Goal: Transaction & Acquisition: Purchase product/service

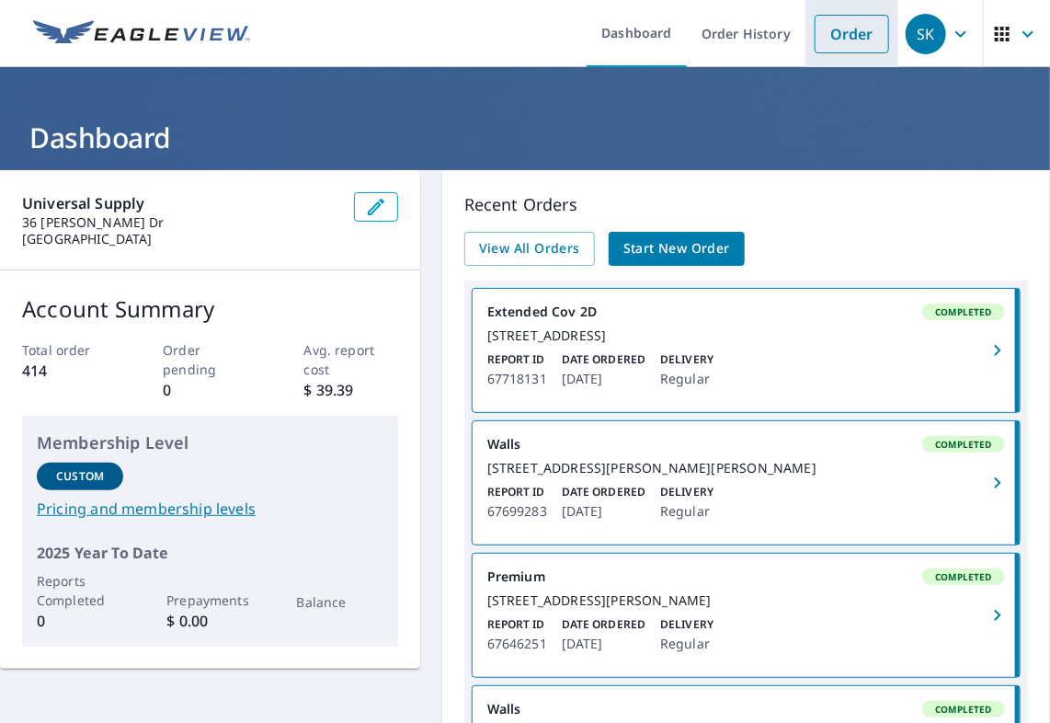
click at [838, 43] on link "Order" at bounding box center [852, 34] width 74 height 39
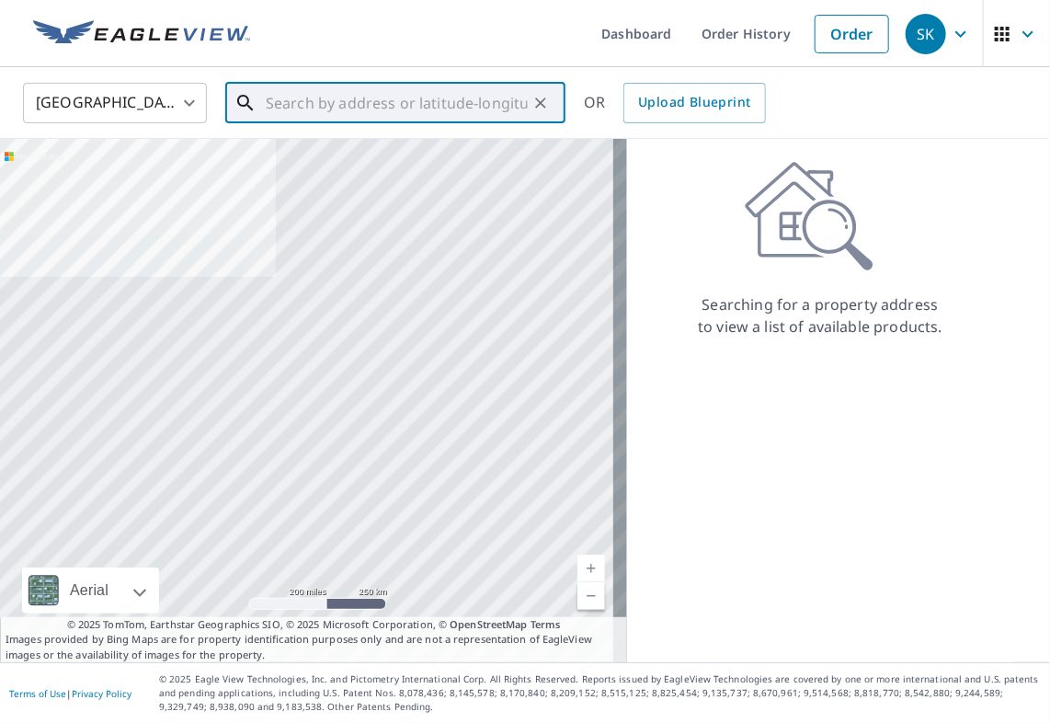
click at [335, 105] on input "text" at bounding box center [397, 102] width 262 height 51
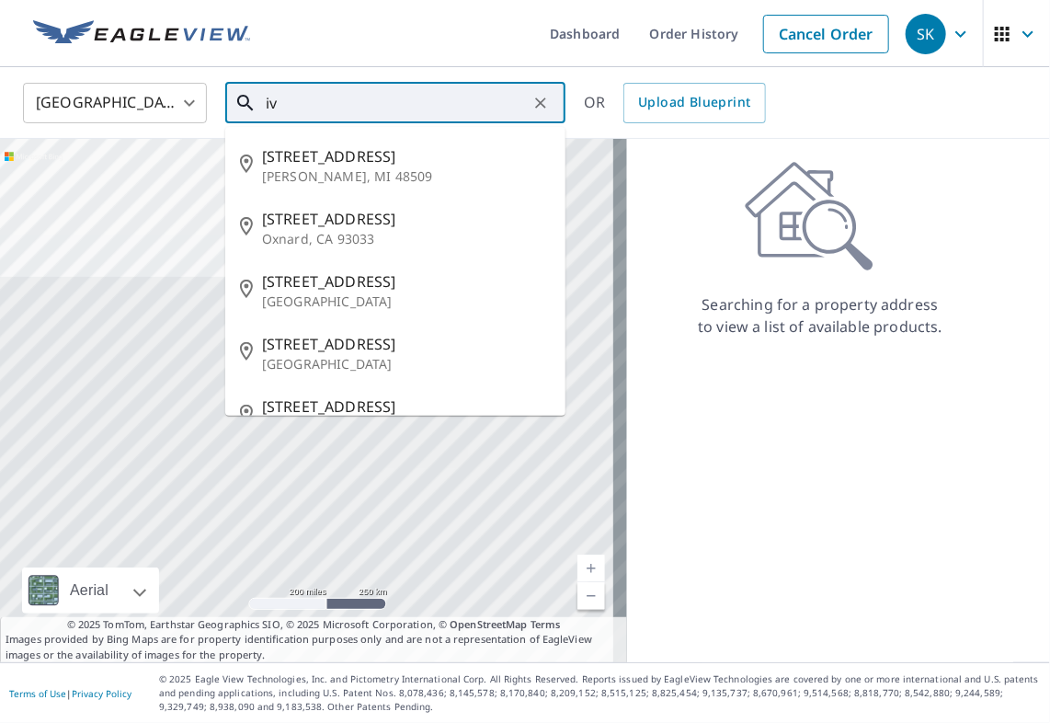
type input "i"
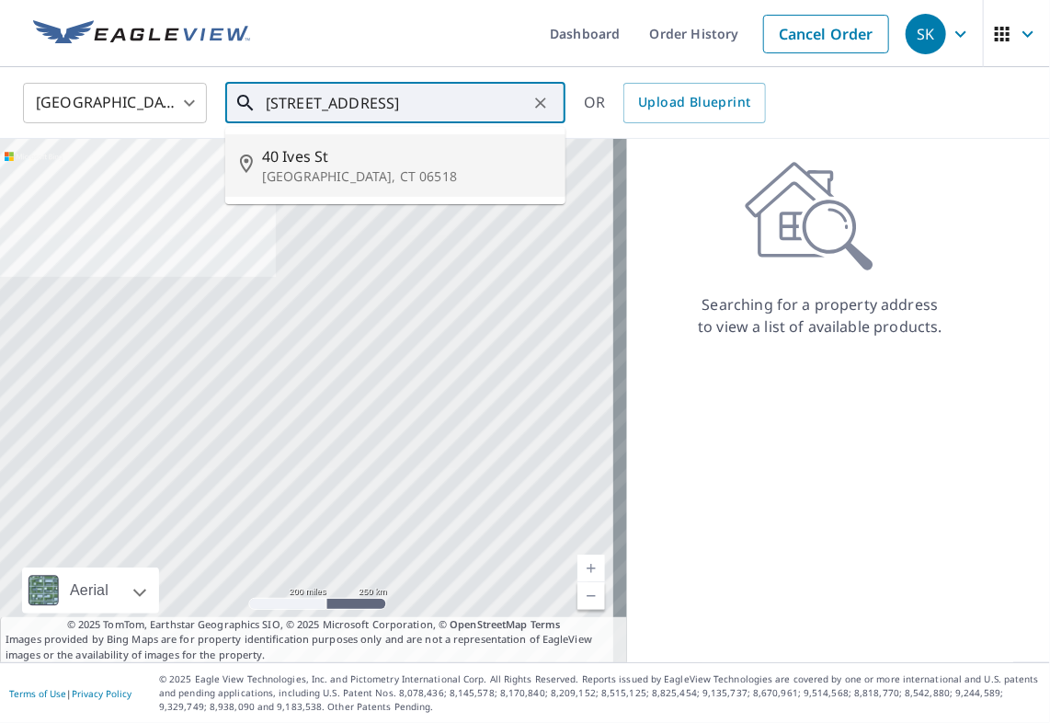
click at [294, 177] on p "[GEOGRAPHIC_DATA], CT 06518" at bounding box center [406, 176] width 289 height 18
type input "[STREET_ADDRESS]"
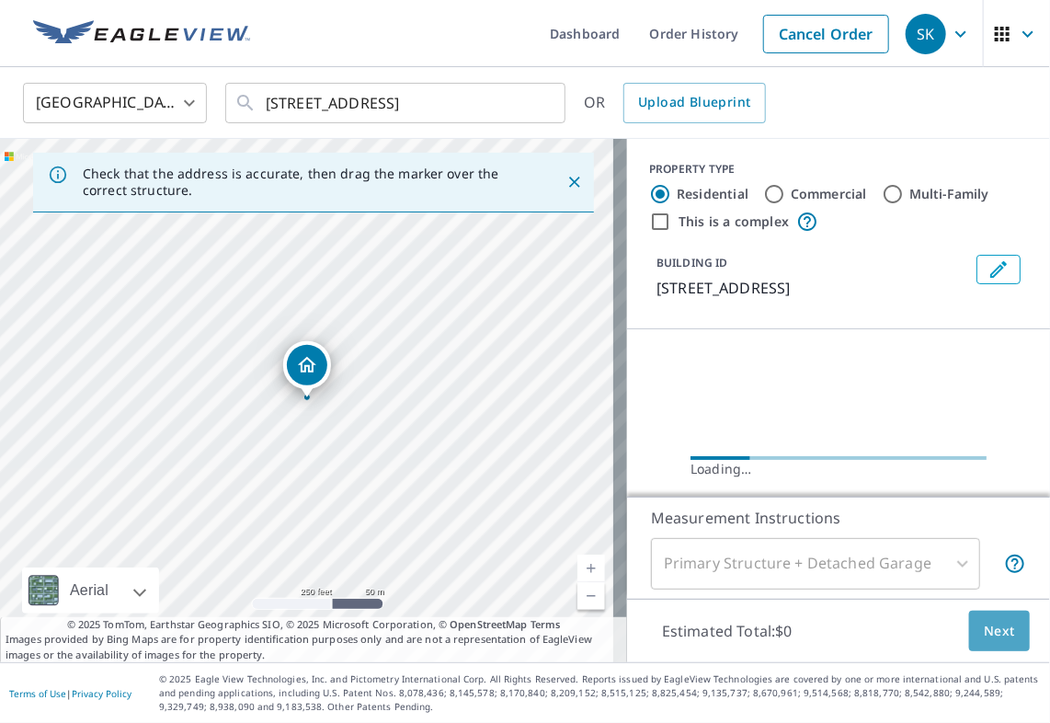
click at [984, 631] on span "Next" at bounding box center [999, 631] width 31 height 23
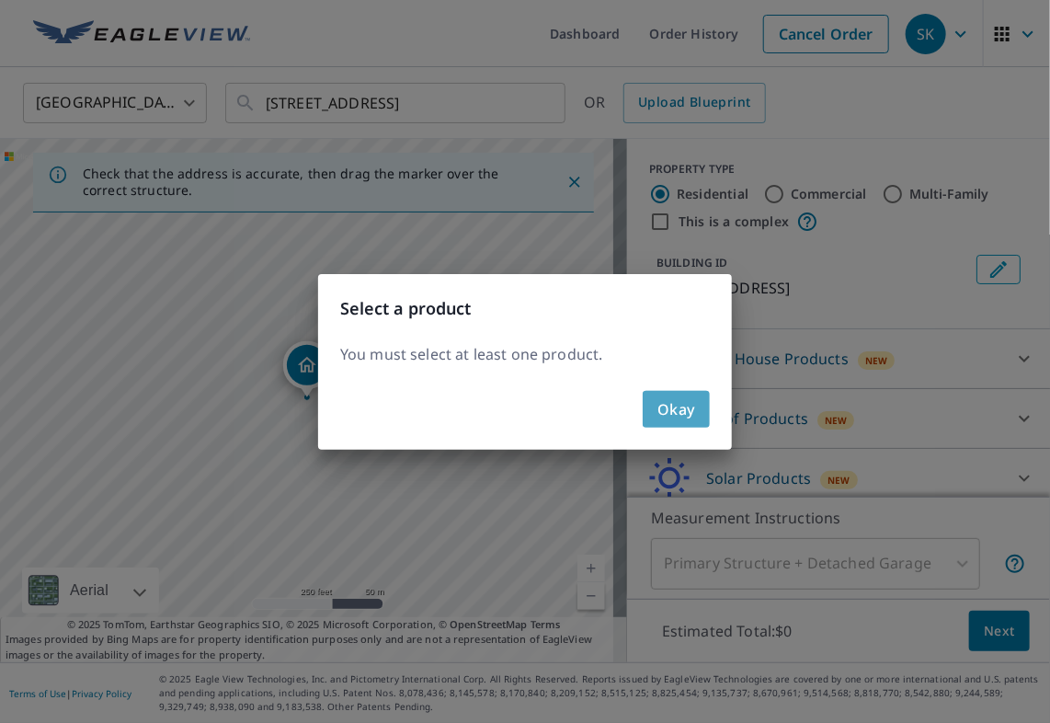
click at [702, 416] on button "Okay" at bounding box center [676, 409] width 67 height 37
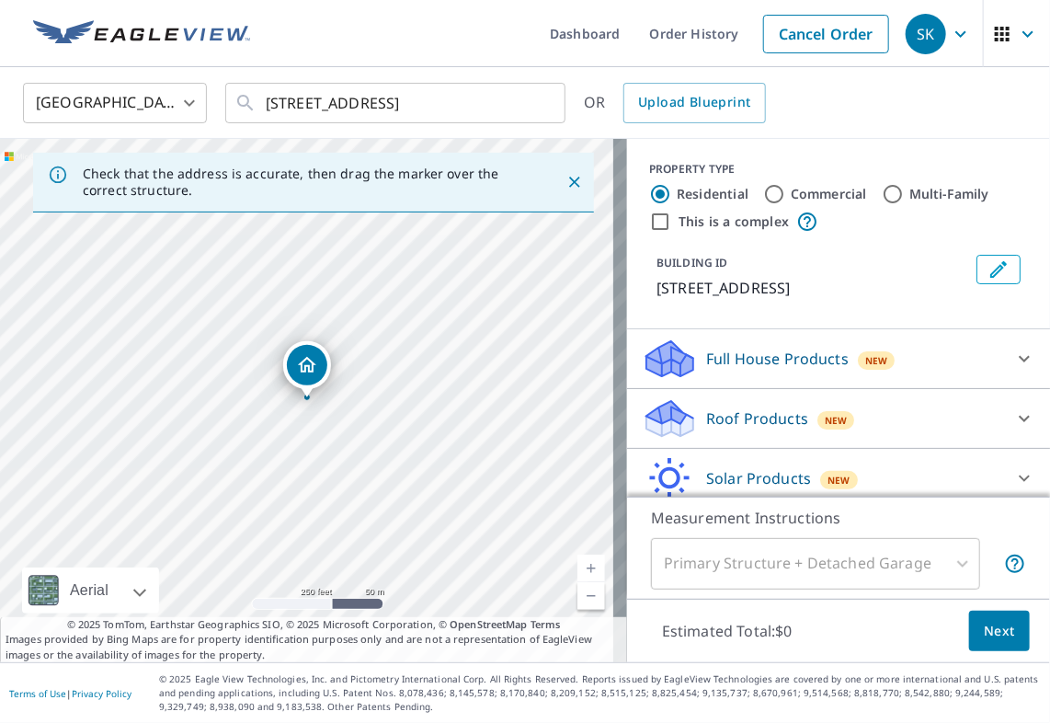
scroll to position [70, 0]
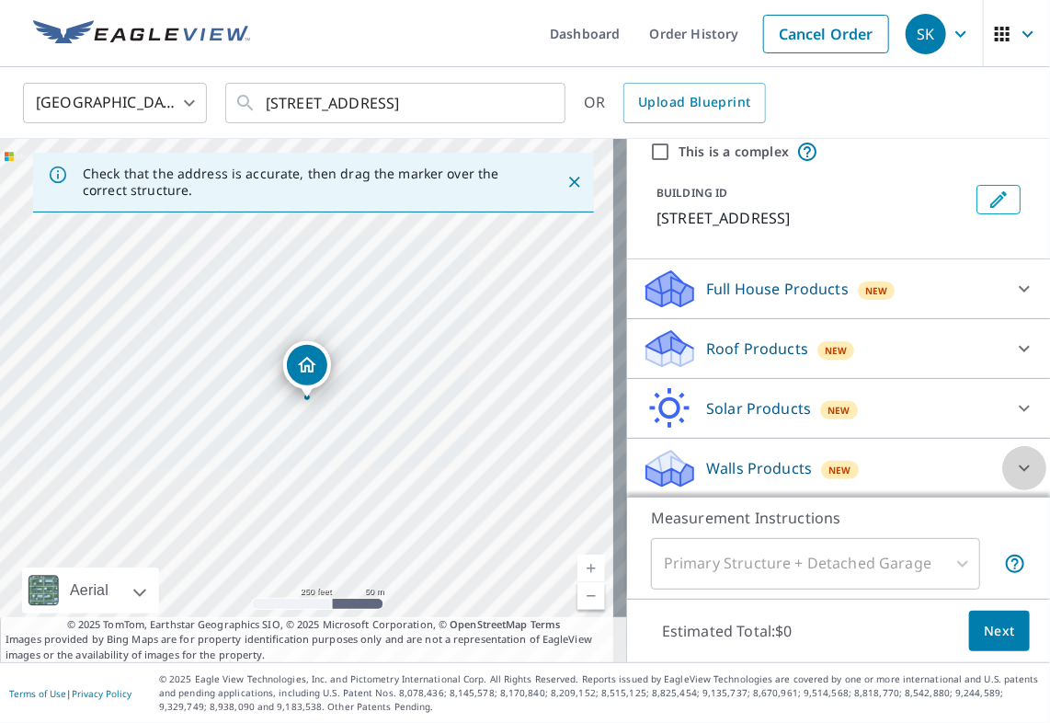
click at [1013, 471] on icon at bounding box center [1024, 468] width 22 height 22
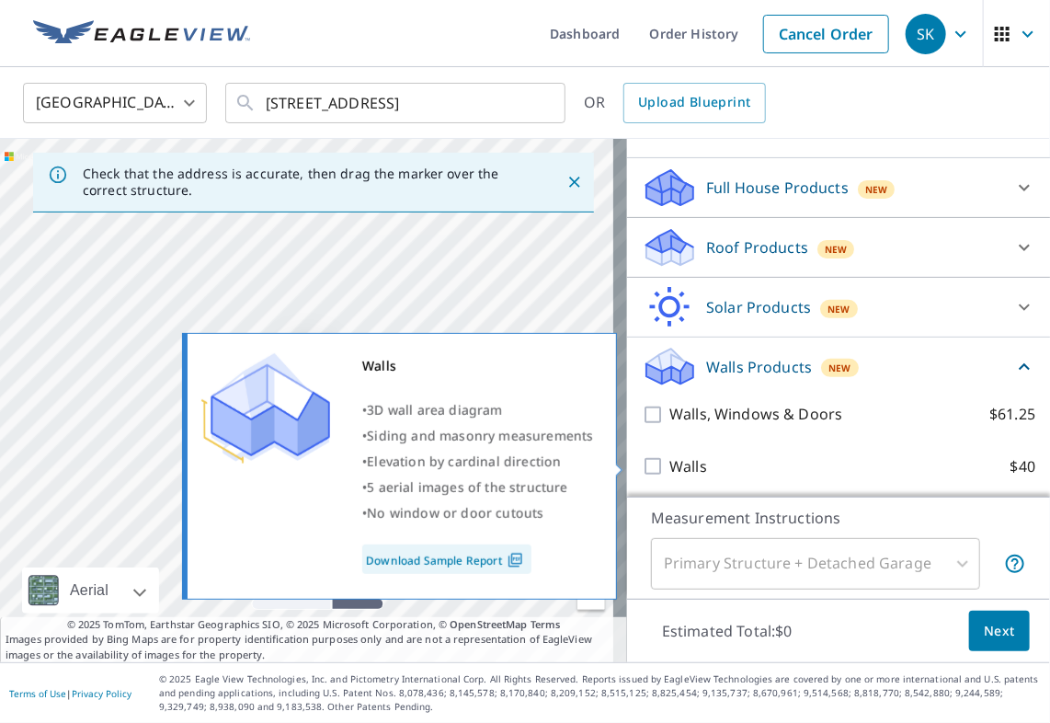
scroll to position [173, 0]
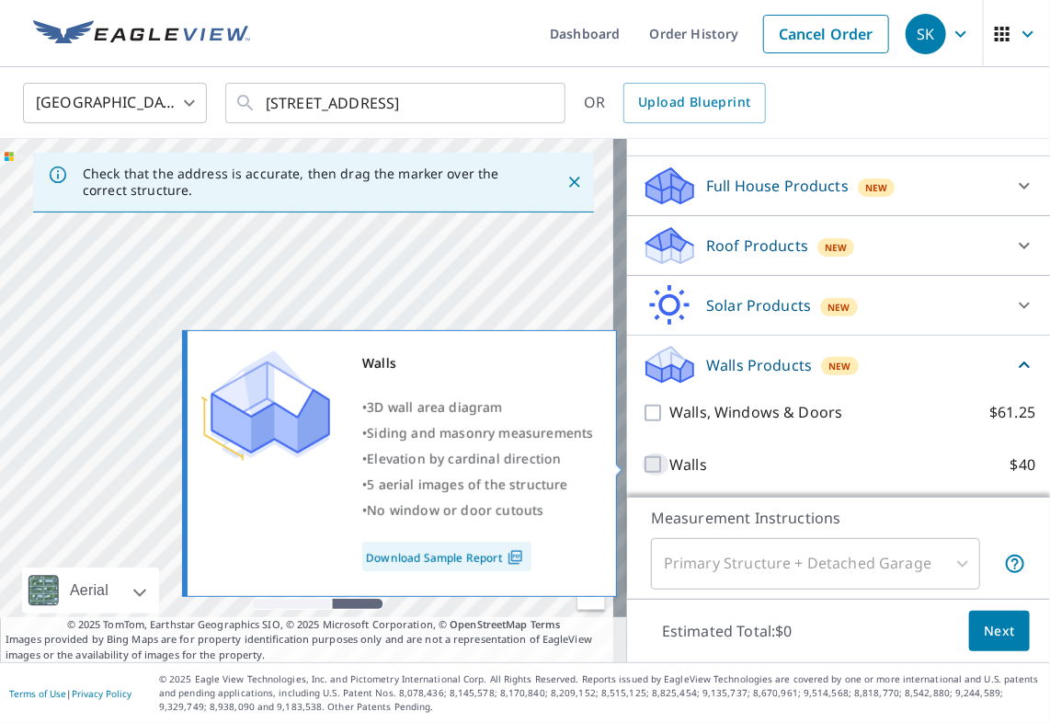
click at [642, 458] on input "Walls $40" at bounding box center [656, 464] width 28 height 22
checkbox input "true"
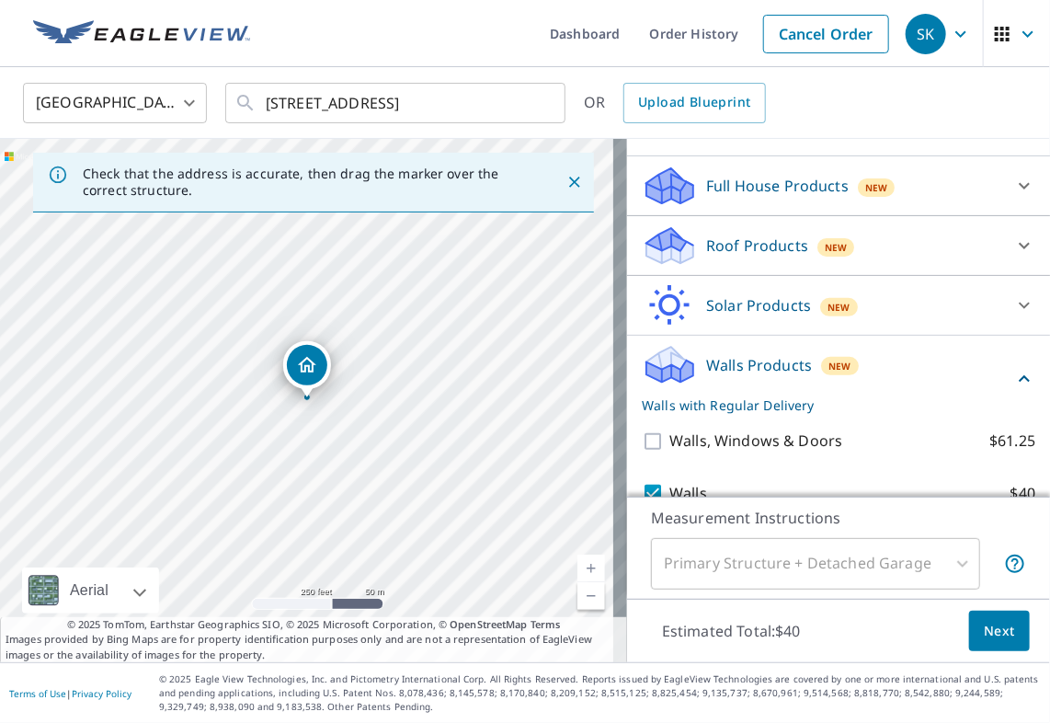
click at [984, 621] on span "Next" at bounding box center [999, 631] width 31 height 23
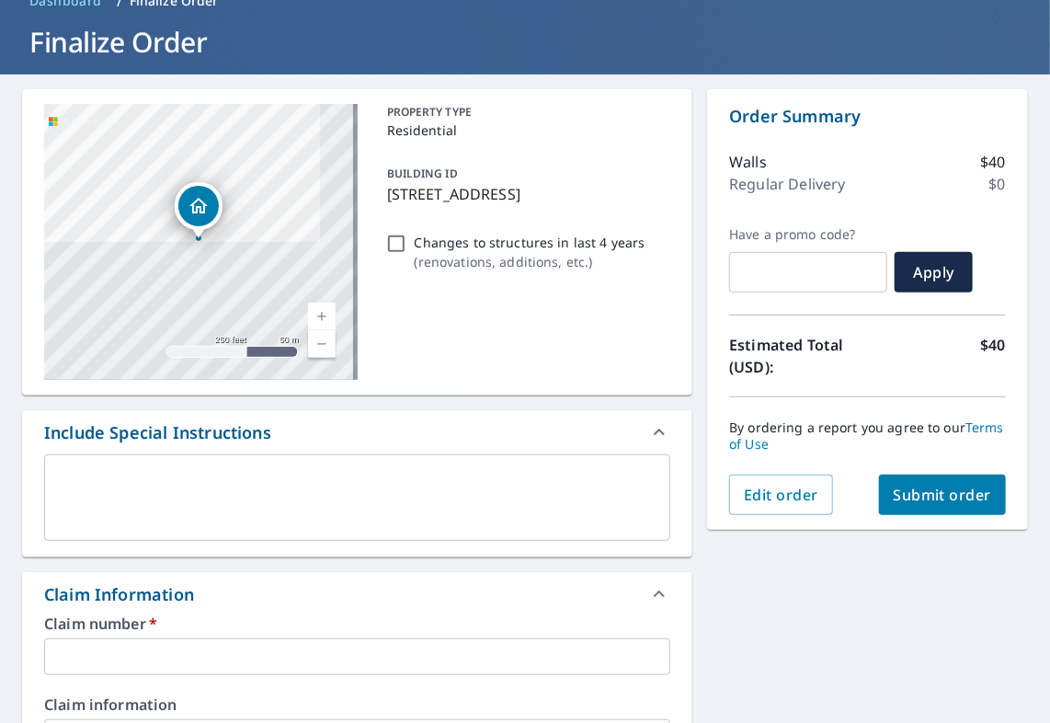
scroll to position [368, 0]
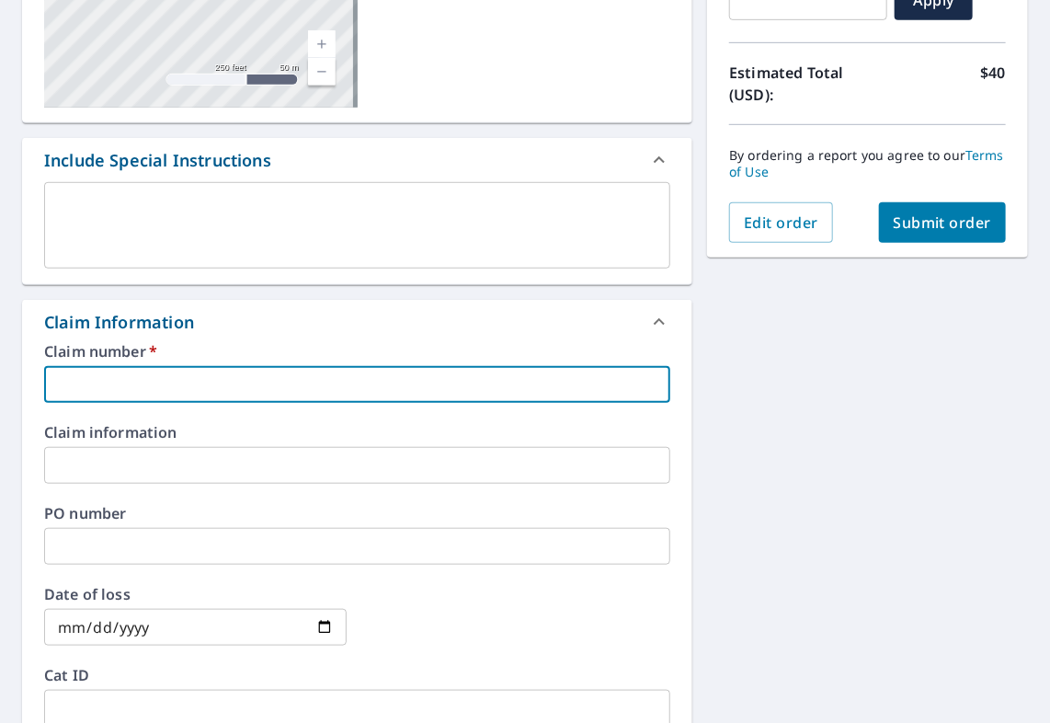
click at [314, 371] on input "text" at bounding box center [357, 384] width 626 height 37
type input "1"
checkbox input "true"
type input "17"
checkbox input "true"
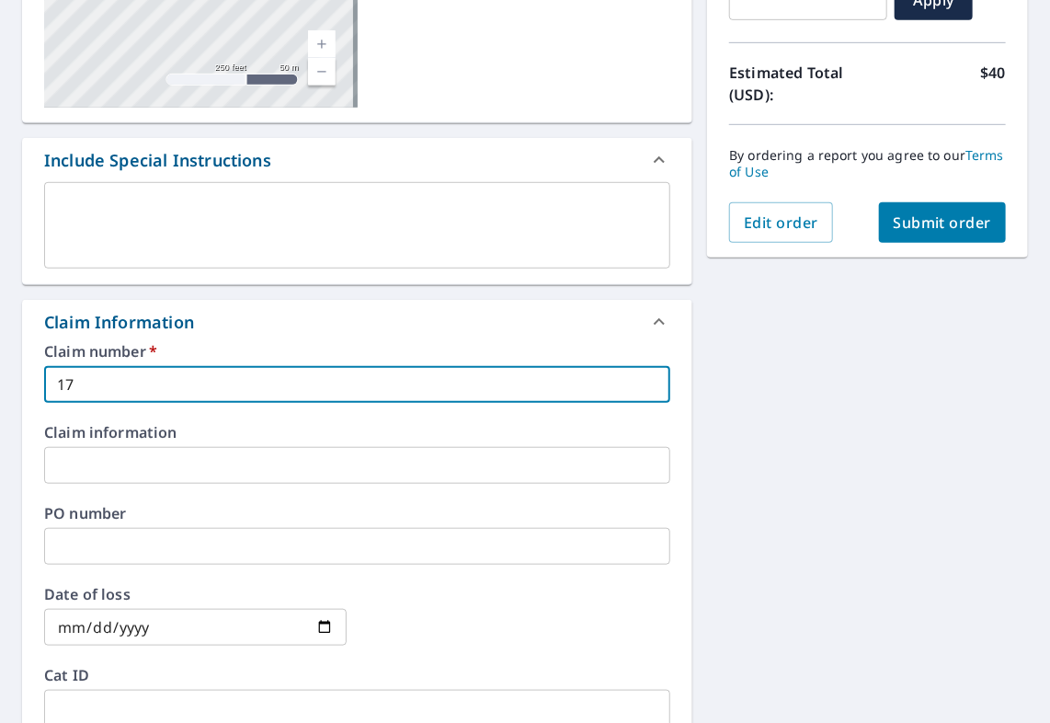
type input "17"
click at [62, 455] on input "text" at bounding box center [357, 465] width 626 height 37
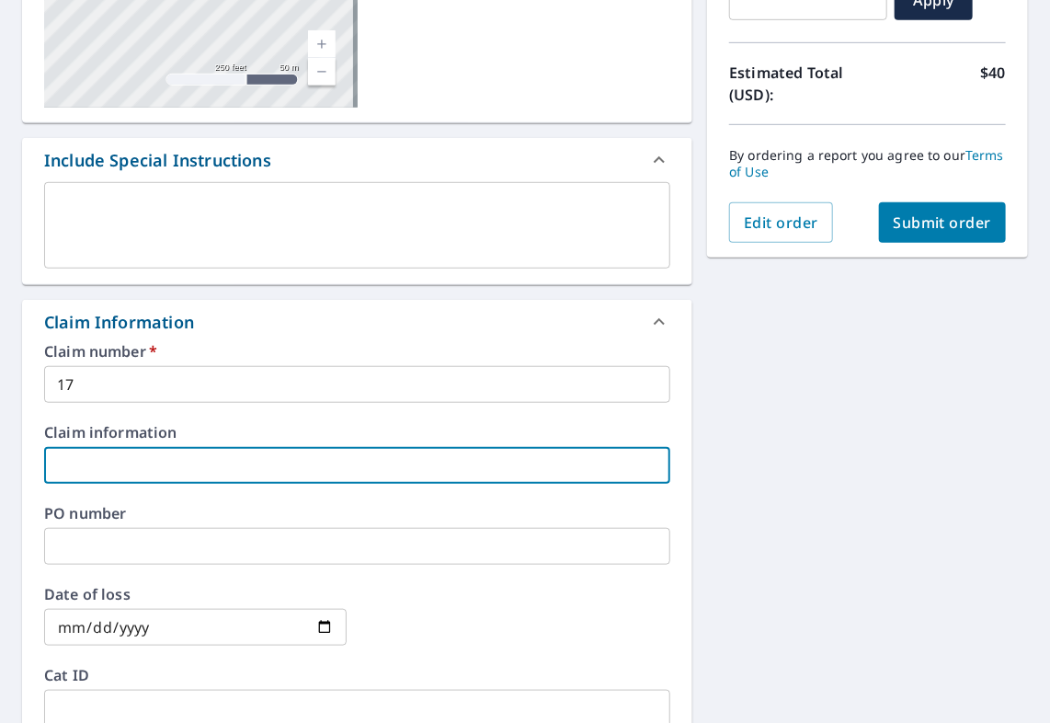
type input "BHS1"
checkbox input "true"
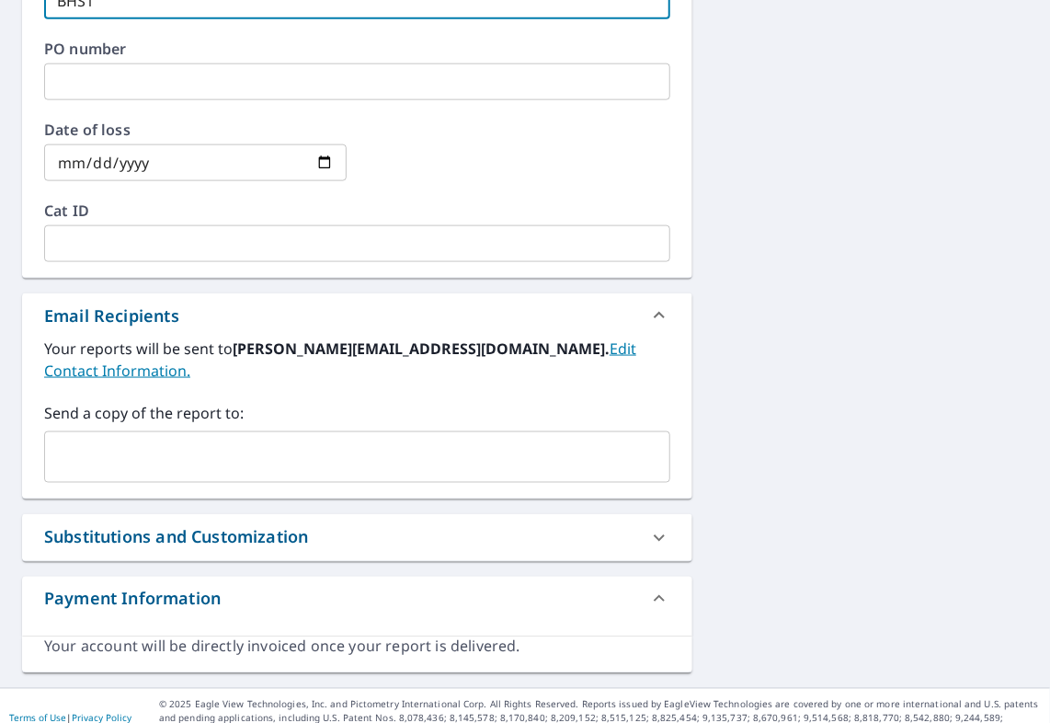
scroll to position [834, 0]
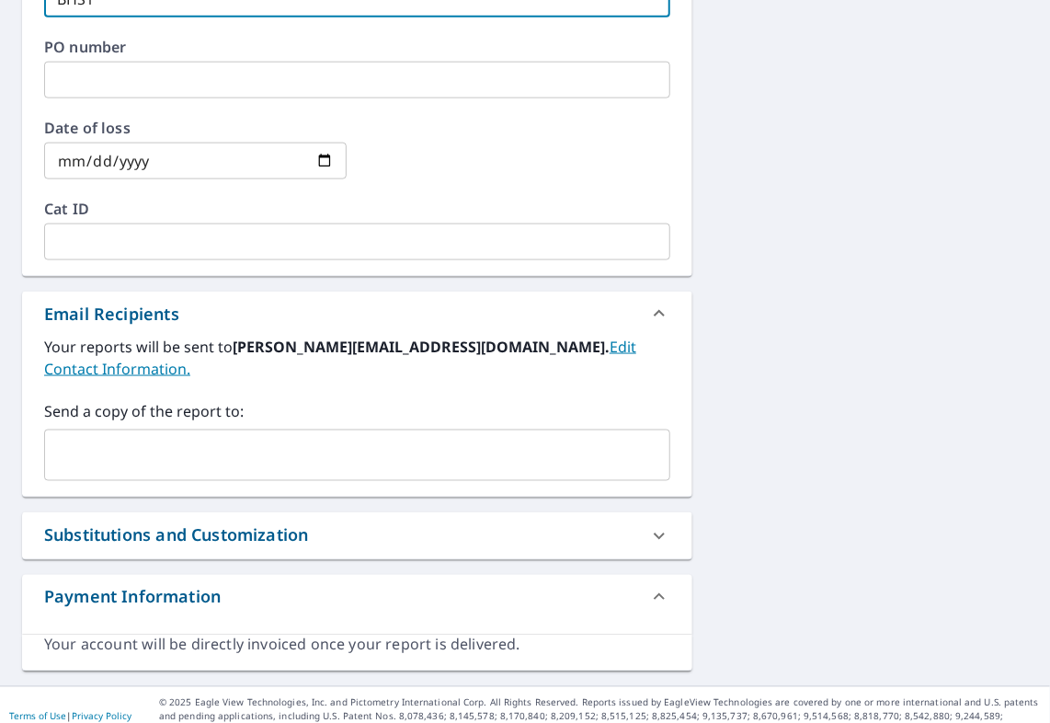
click at [141, 440] on input "text" at bounding box center [343, 455] width 582 height 35
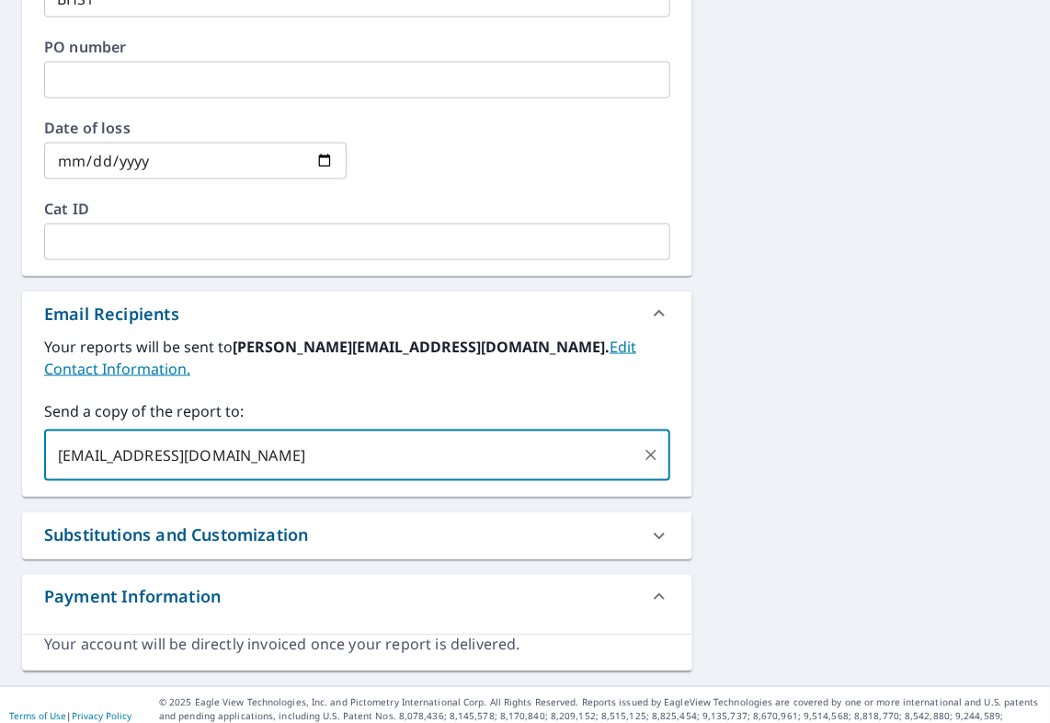
scroll to position [98, 0]
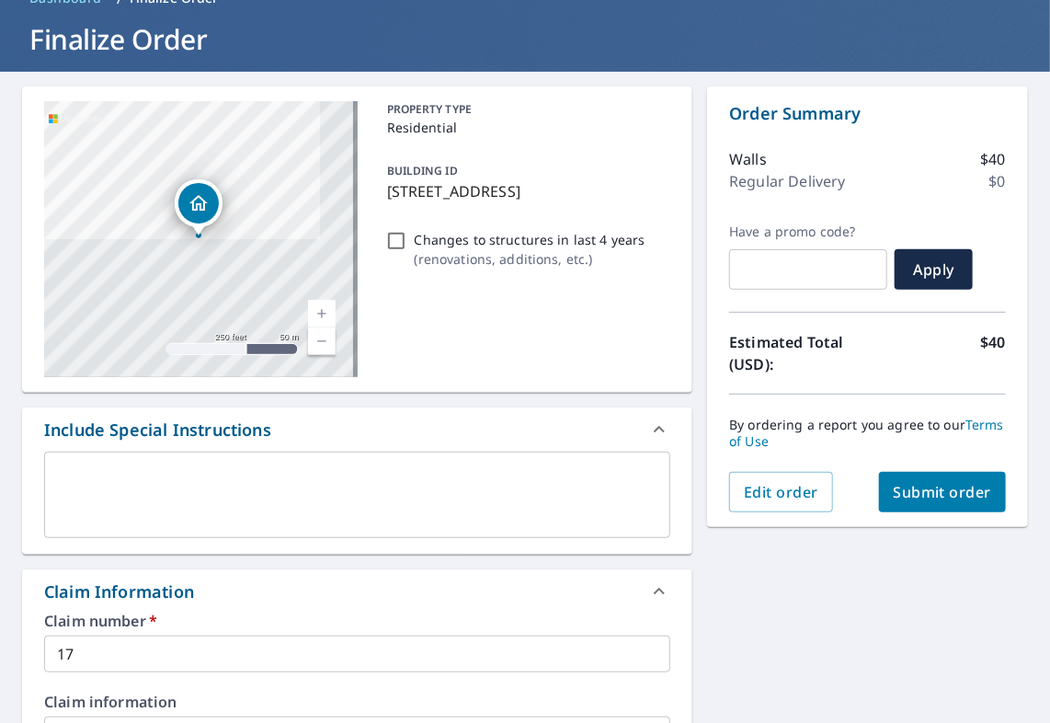
type input "[EMAIL_ADDRESS][DOMAIN_NAME]"
click at [903, 489] on span "Submit order" at bounding box center [943, 492] width 98 height 20
checkbox input "true"
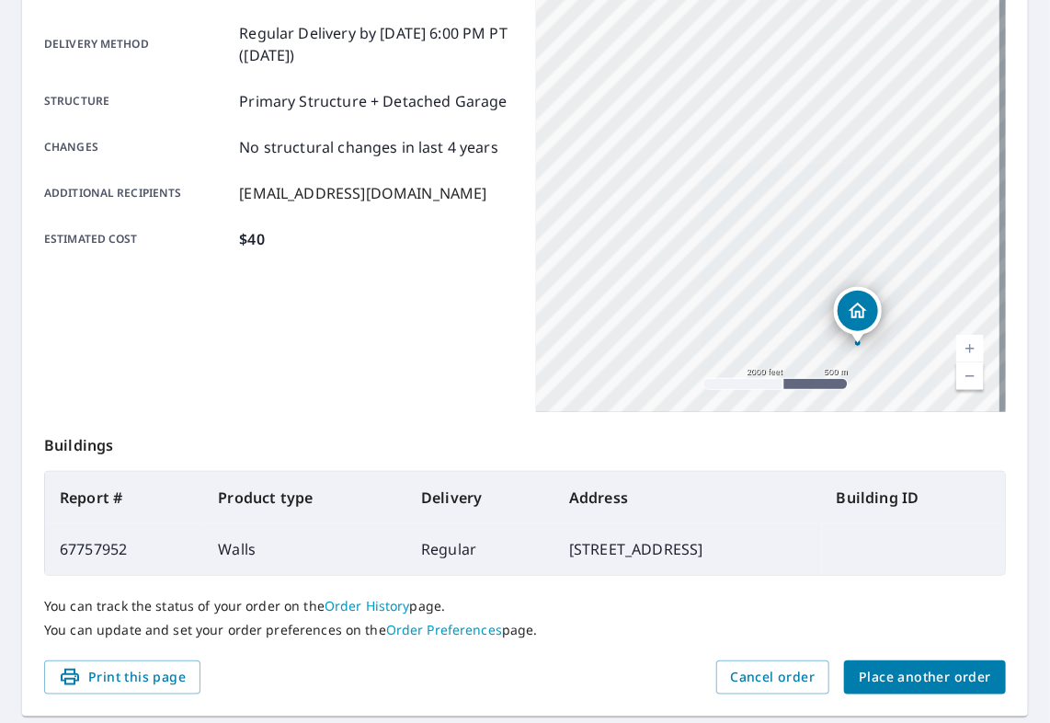
scroll to position [371, 0]
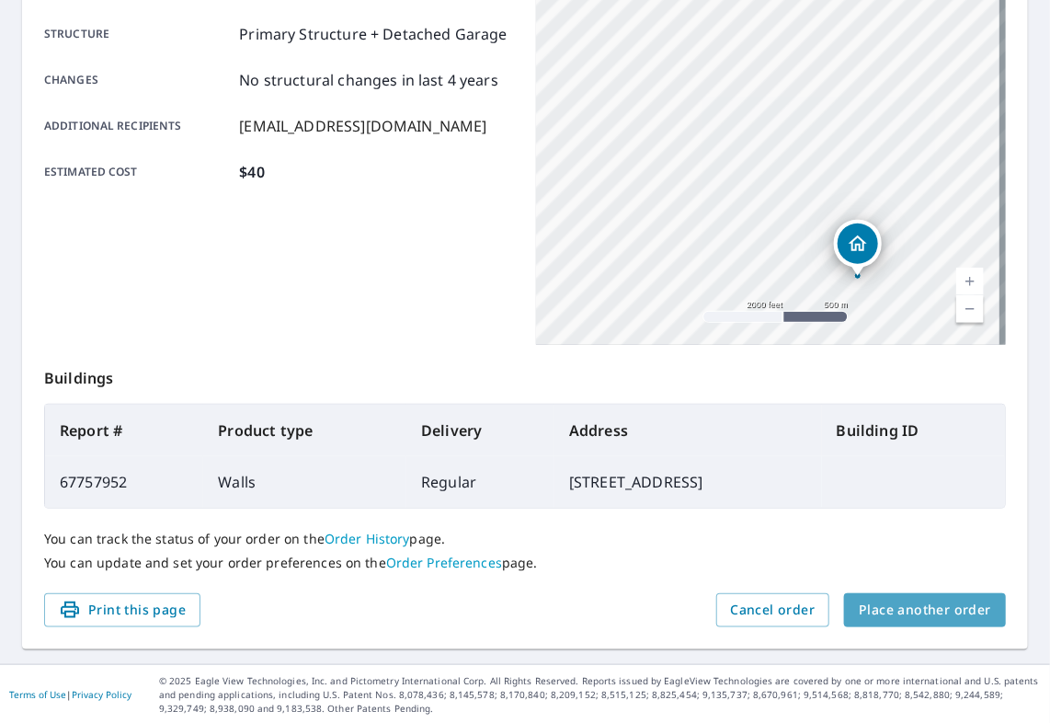
click at [919, 605] on span "Place another order" at bounding box center [925, 610] width 132 height 23
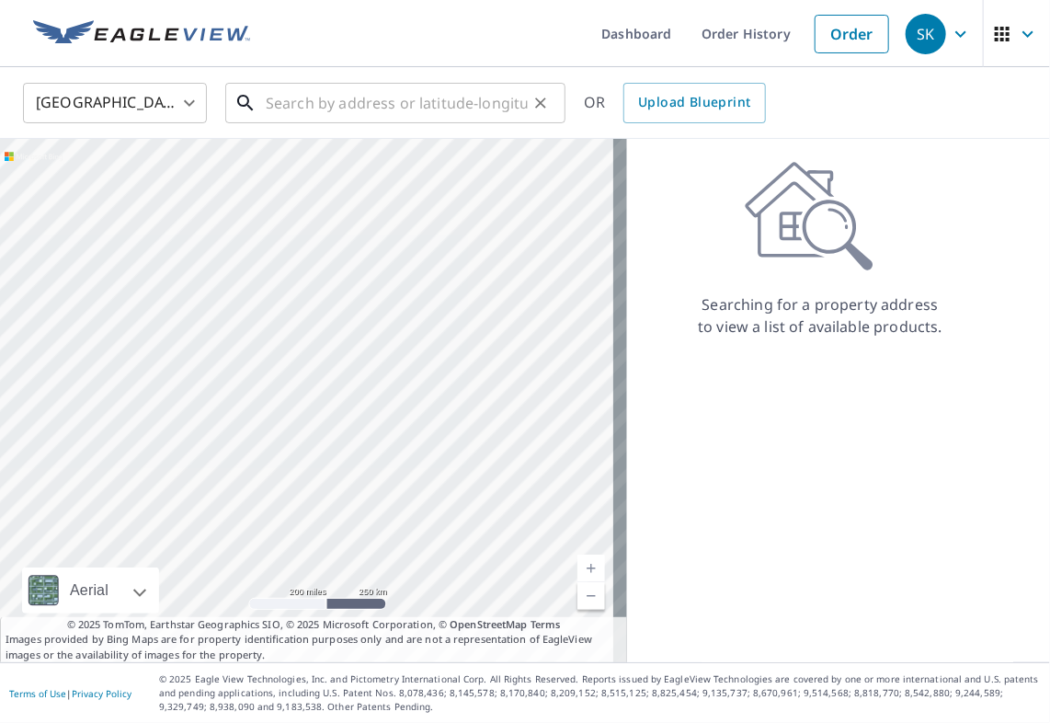
drag, startPoint x: 372, startPoint y: 112, endPoint x: 379, endPoint y: 105, distance: 9.8
click at [375, 112] on input "text" at bounding box center [397, 102] width 262 height 51
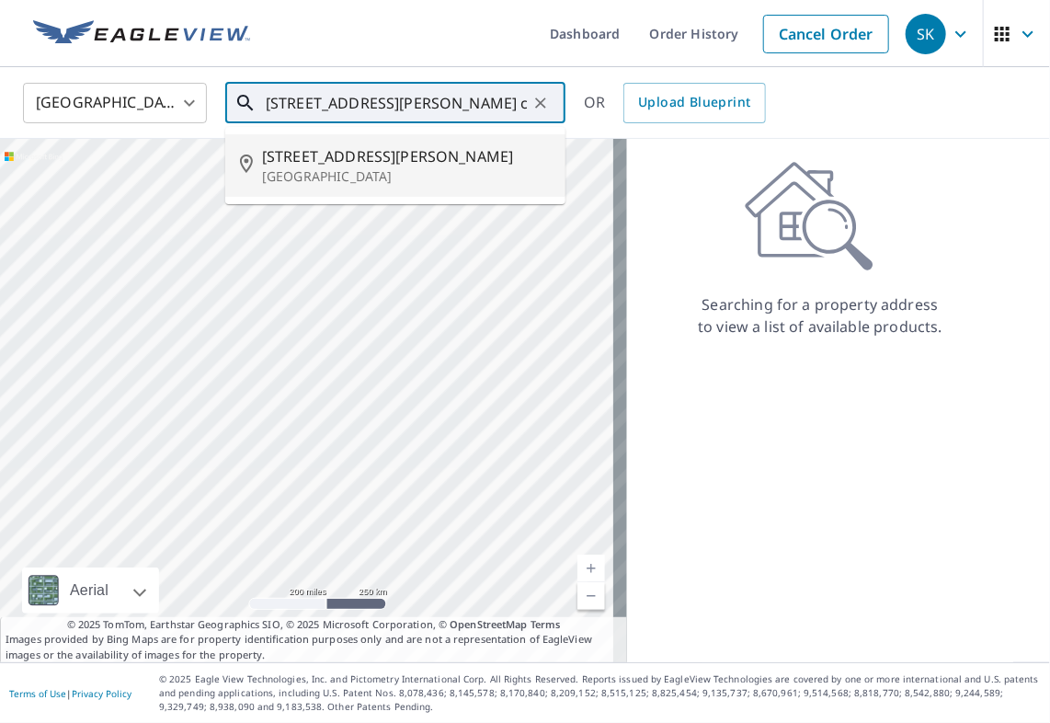
click at [348, 155] on span "[STREET_ADDRESS][PERSON_NAME]" at bounding box center [406, 156] width 289 height 22
type input "[STREET_ADDRESS][PERSON_NAME]"
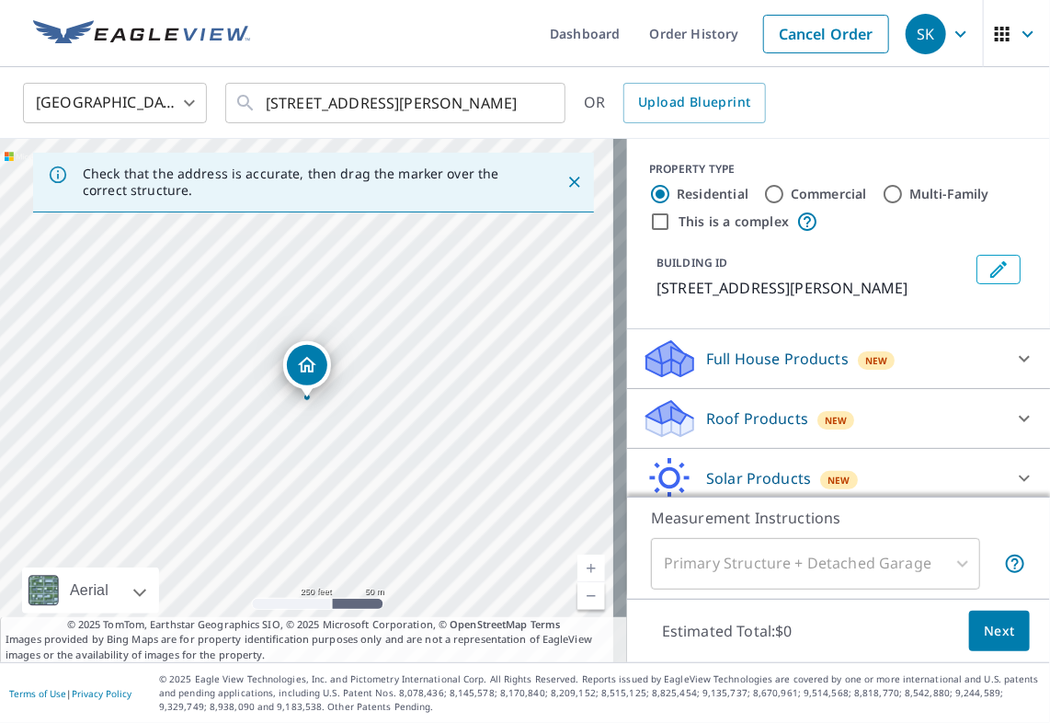
scroll to position [70, 0]
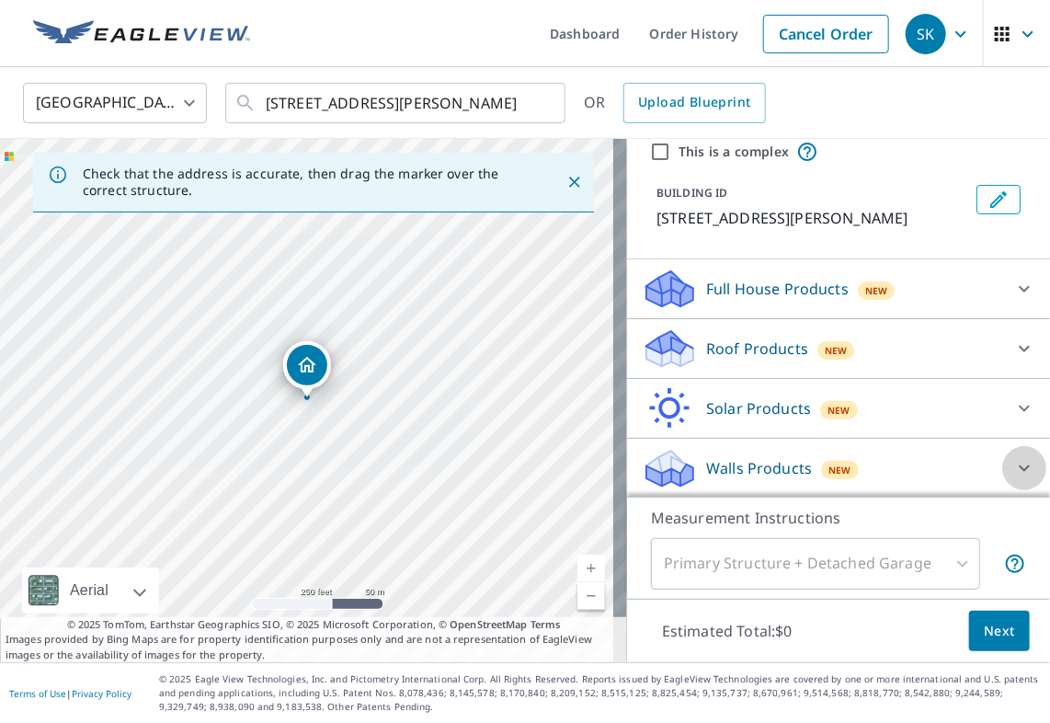
click at [1013, 464] on icon at bounding box center [1024, 468] width 22 height 22
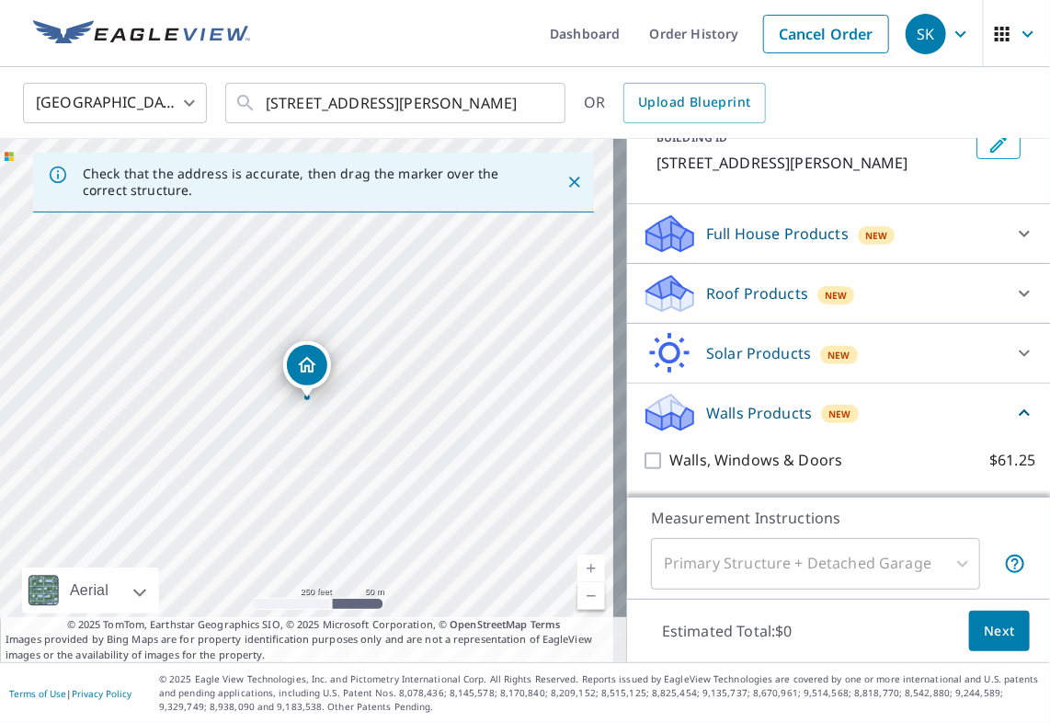
scroll to position [173, 0]
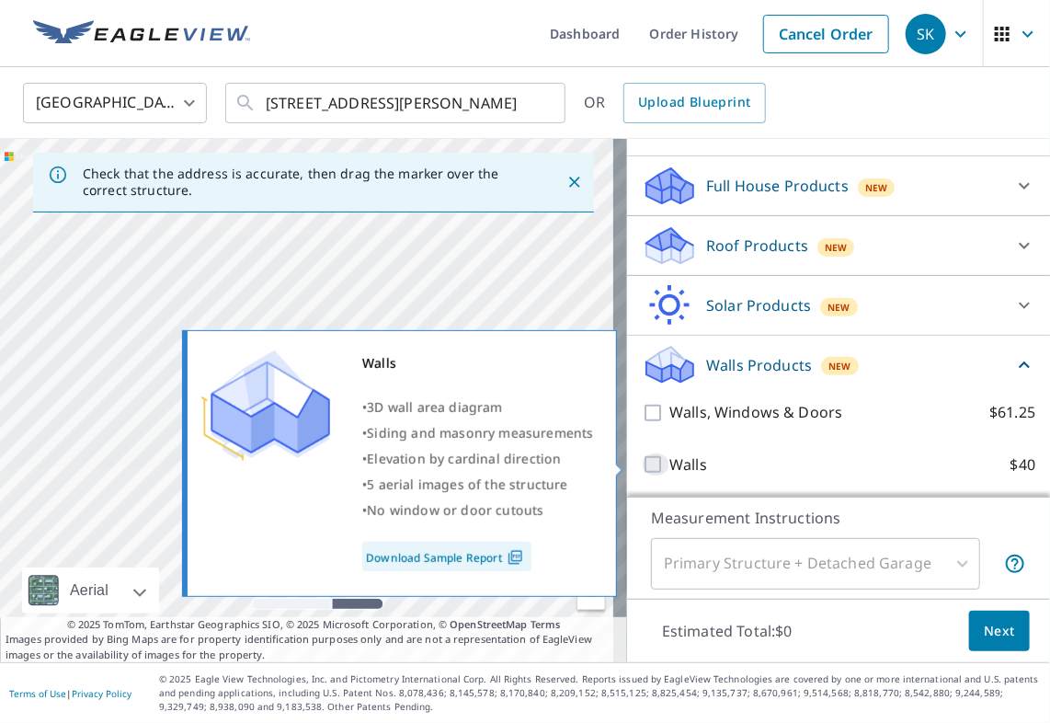
click at [642, 467] on input "Walls $40" at bounding box center [656, 464] width 28 height 22
checkbox input "true"
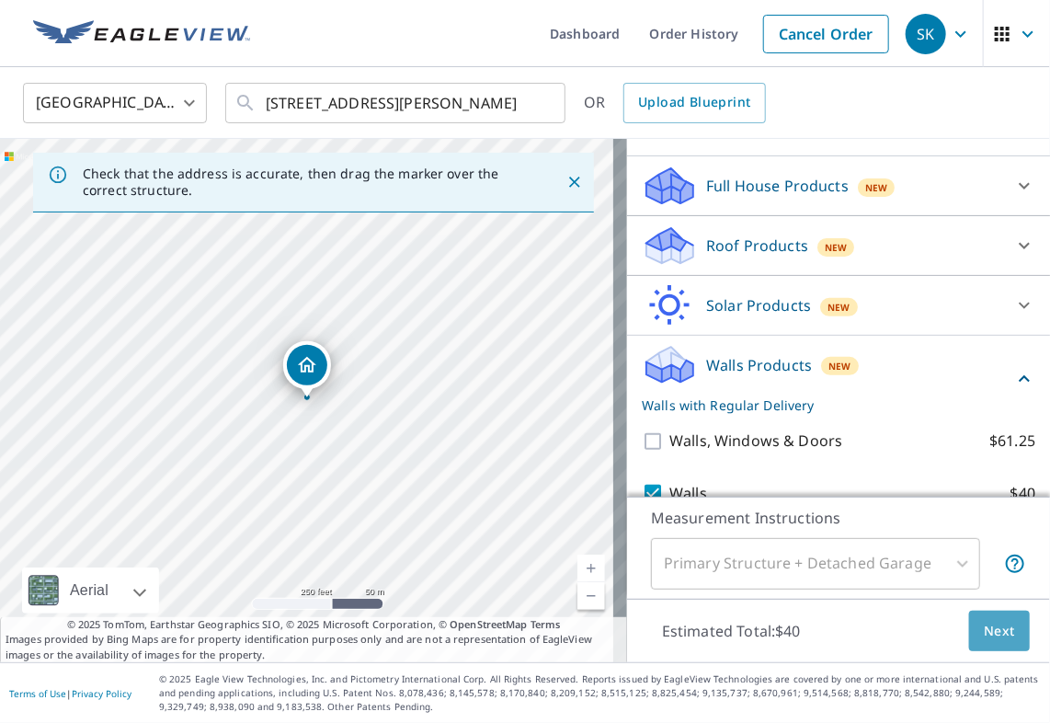
click at [993, 632] on span "Next" at bounding box center [999, 631] width 31 height 23
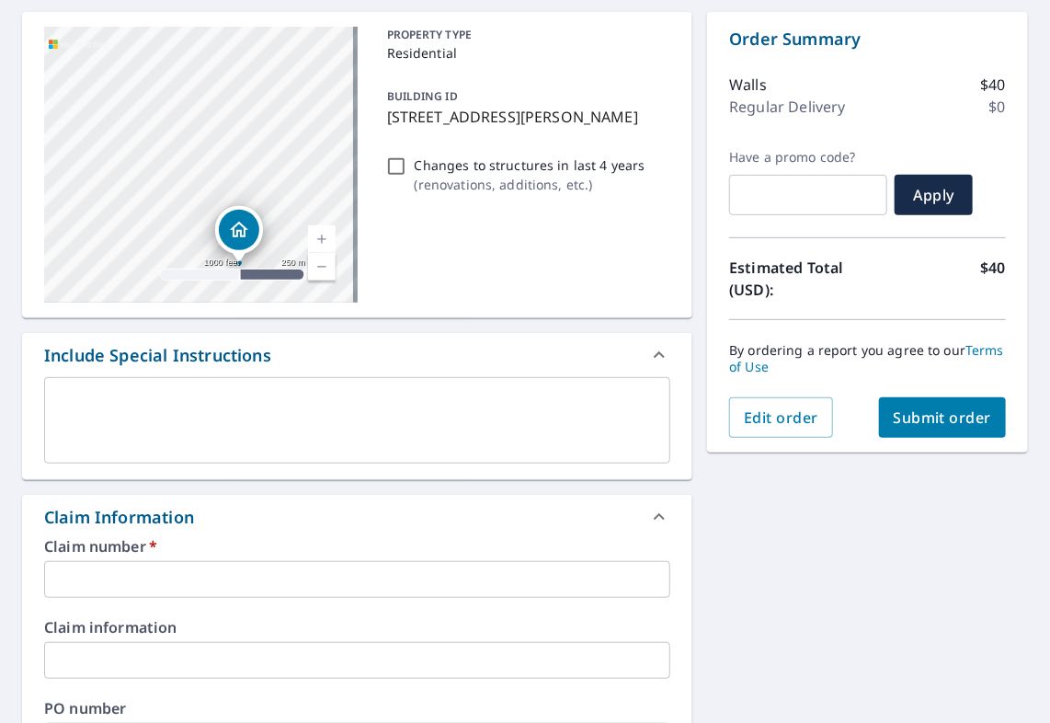
scroll to position [368, 0]
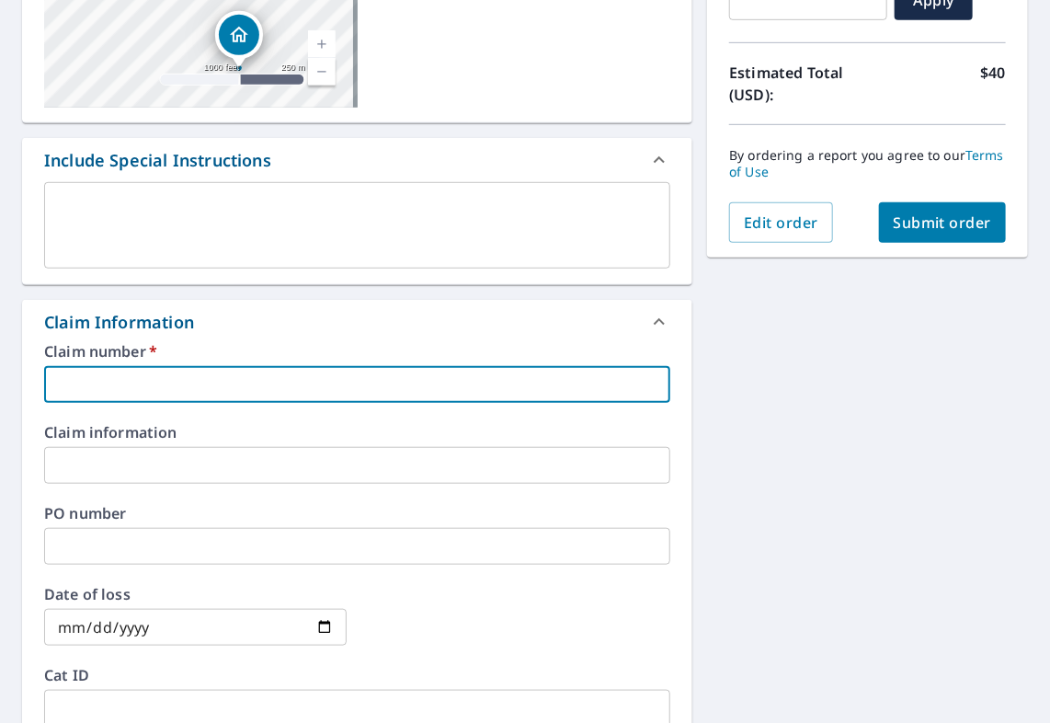
click at [91, 388] on input "text" at bounding box center [357, 384] width 626 height 37
type input "1"
checkbox input "true"
type input "18"
checkbox input "true"
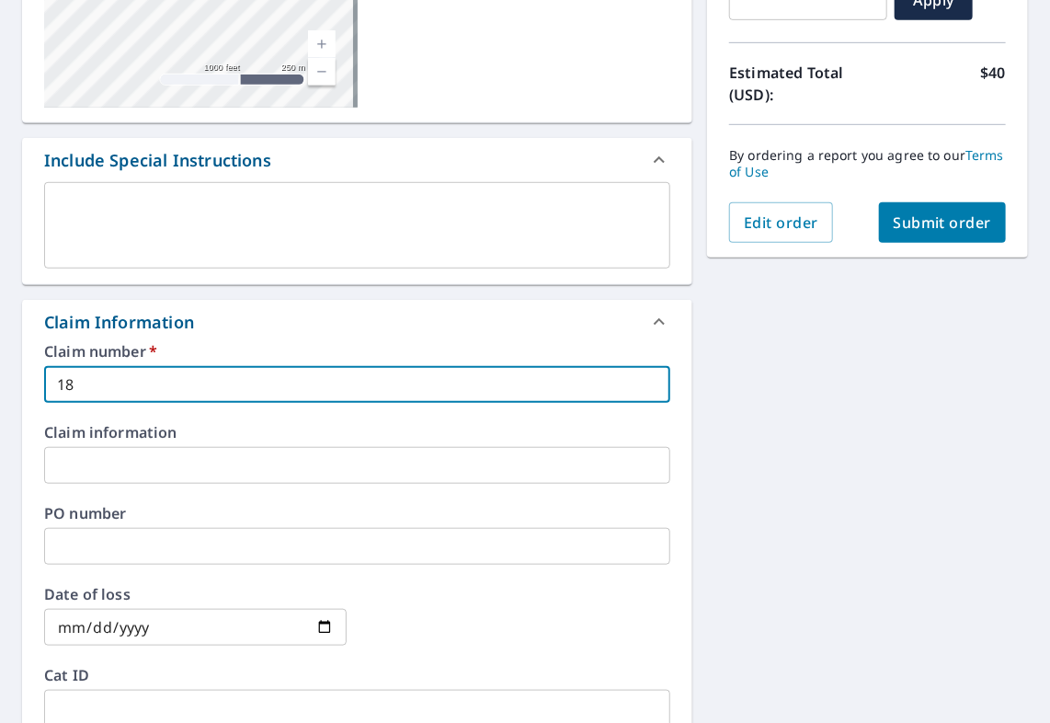
type input "18"
click at [65, 466] on input "text" at bounding box center [357, 465] width 626 height 37
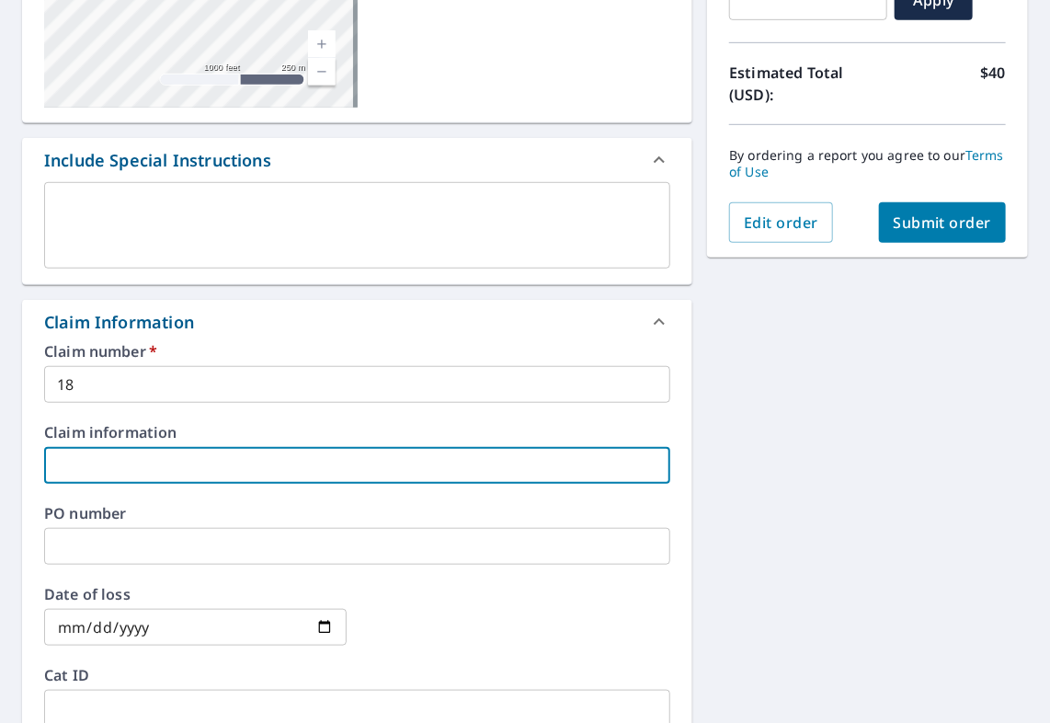
type input "BHS1"
checkbox input "true"
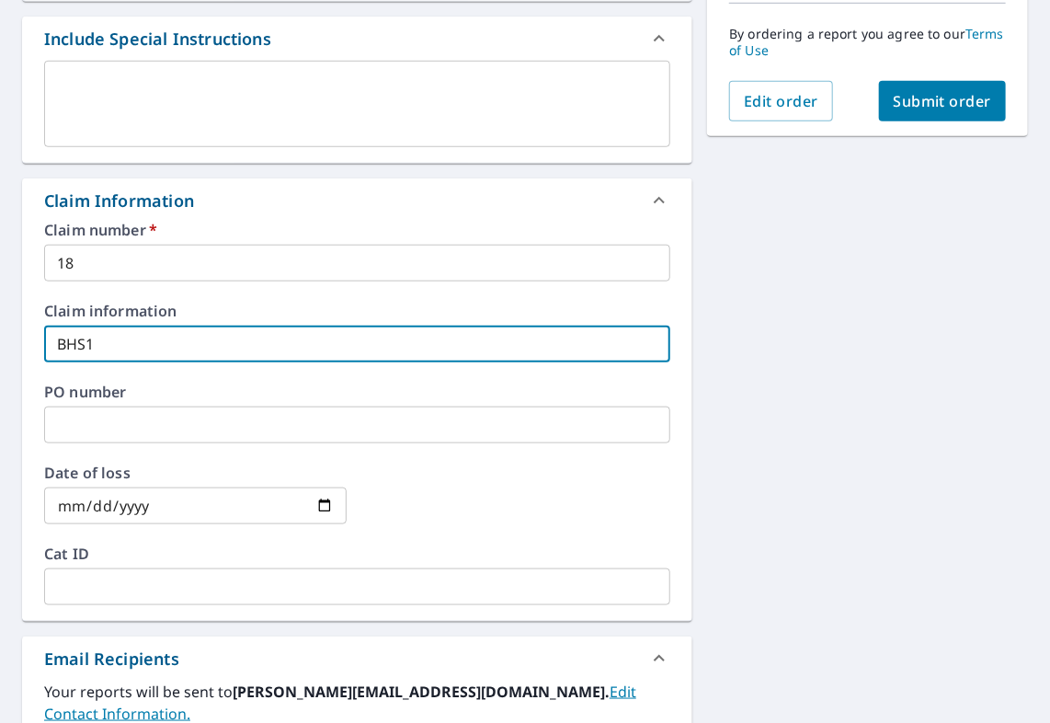
scroll to position [736, 0]
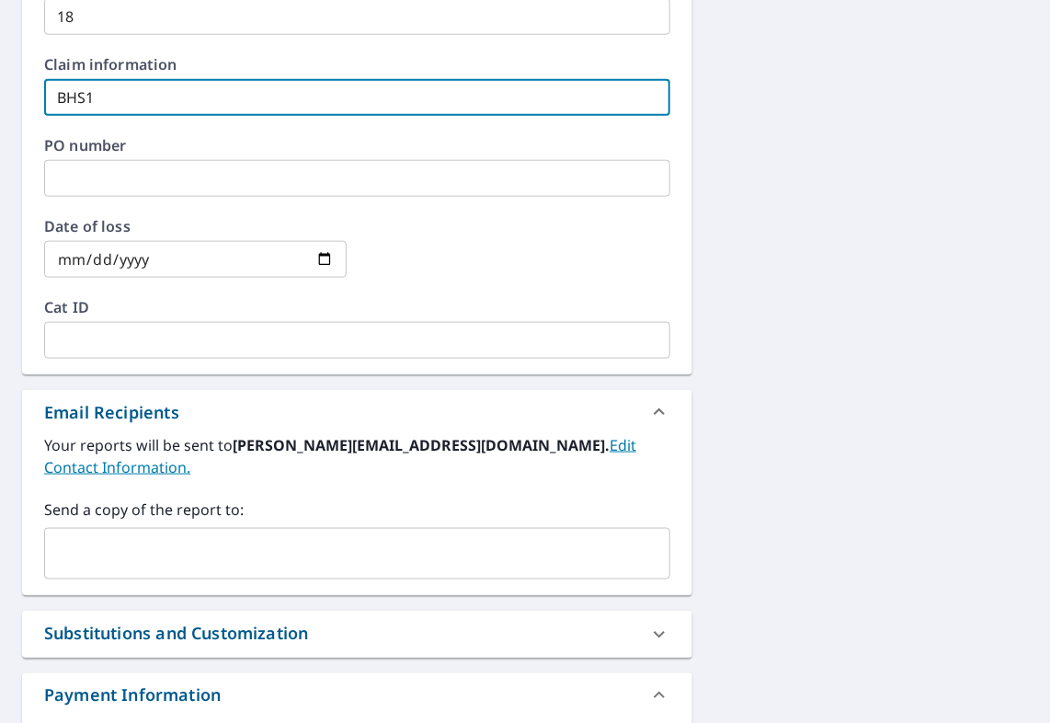
click at [66, 536] on input "text" at bounding box center [343, 553] width 582 height 35
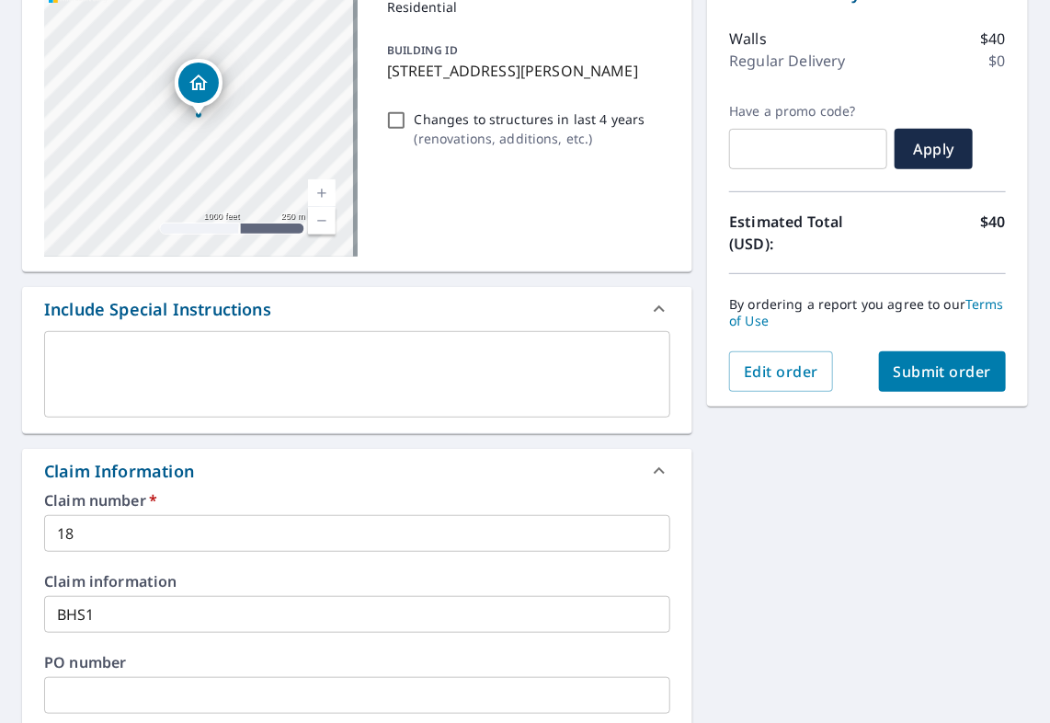
scroll to position [184, 0]
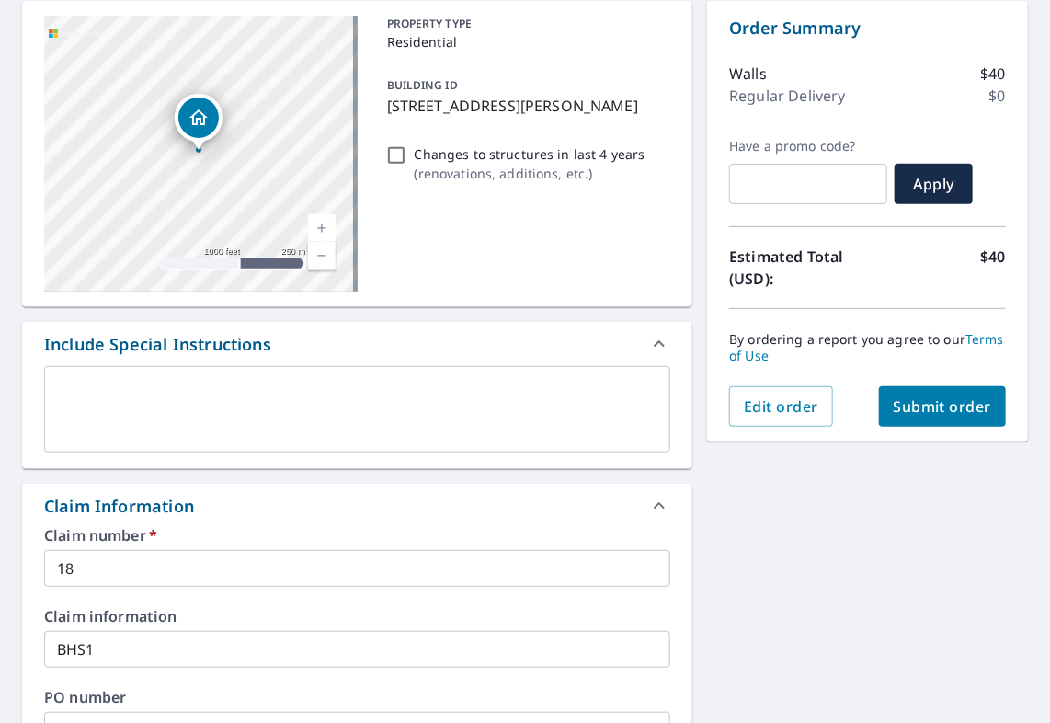
type input "[EMAIL_ADDRESS][DOMAIN_NAME]"
click at [952, 399] on span "Submit order" at bounding box center [943, 406] width 98 height 20
checkbox input "true"
